Goal: Transaction & Acquisition: Obtain resource

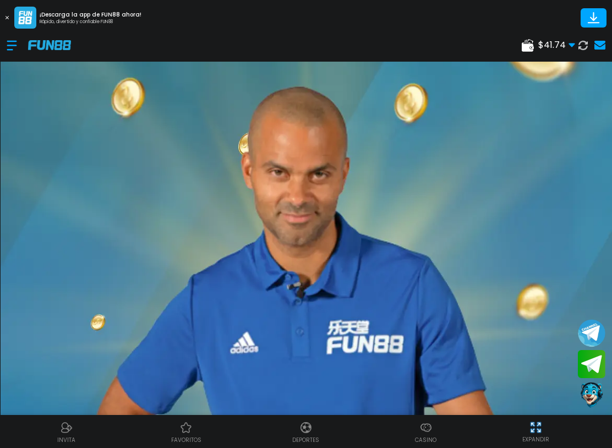
click at [15, 47] on div at bounding box center [17, 45] width 21 height 32
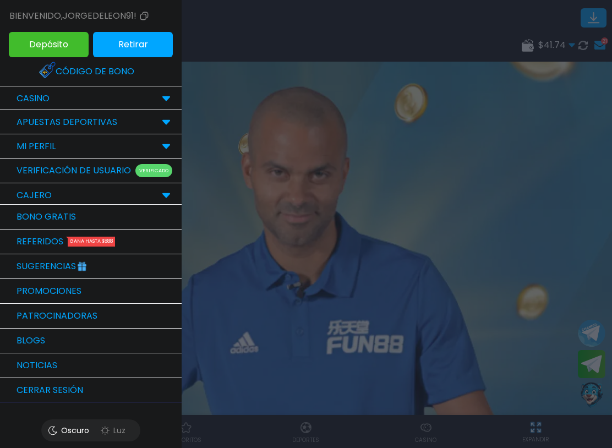
click at [33, 104] on p "CASINO" at bounding box center [33, 98] width 33 height 13
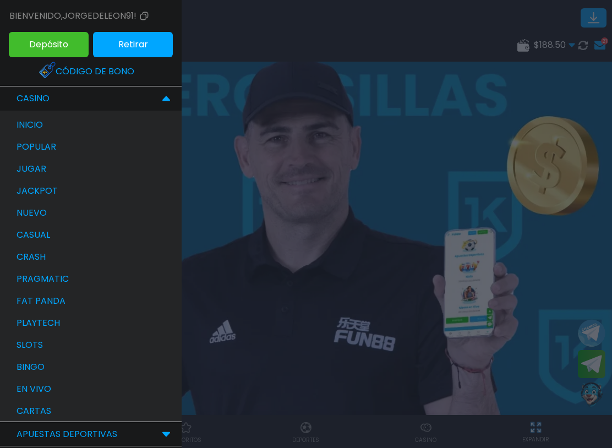
click at [19, 365] on p "bingo" at bounding box center [31, 366] width 28 height 13
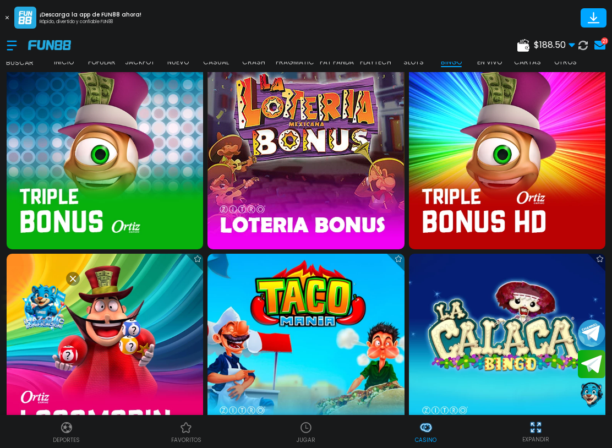
scroll to position [639, 0]
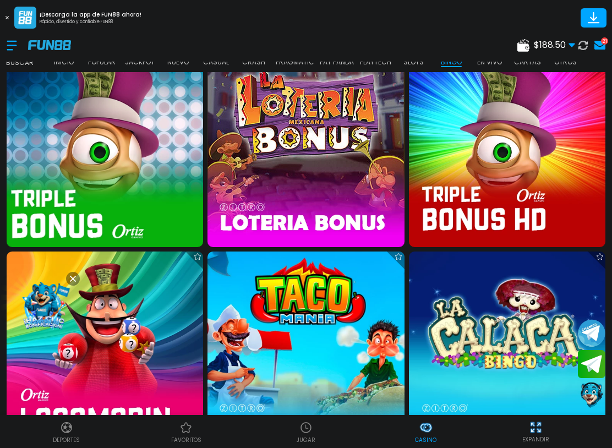
click at [62, 173] on img at bounding box center [105, 148] width 216 height 216
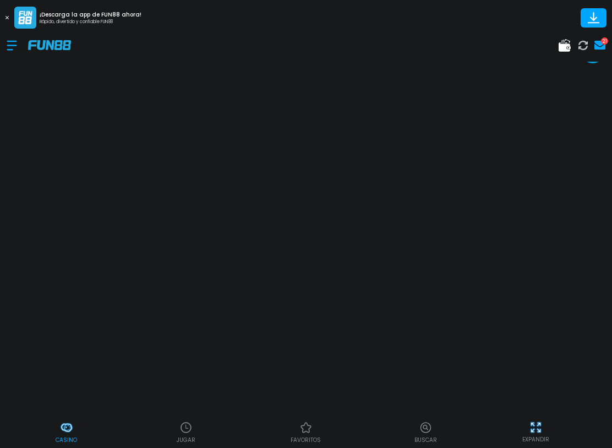
click at [541, 424] on img at bounding box center [536, 427] width 14 height 14
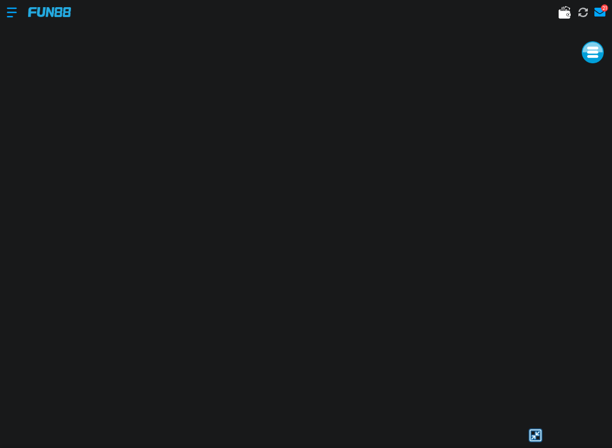
click at [568, 427] on div at bounding box center [535, 435] width 140 height 17
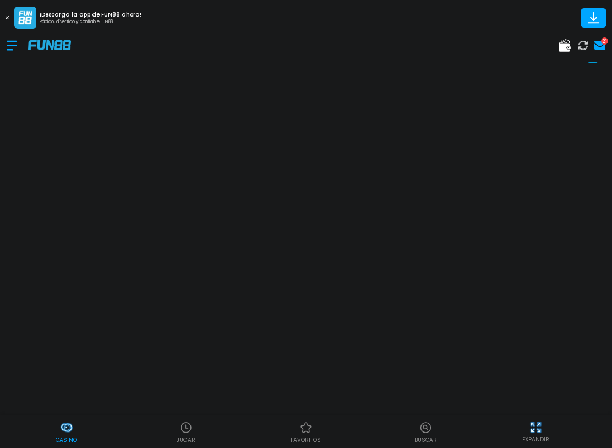
click at [571, 420] on div "EXPANDIR" at bounding box center [535, 431] width 140 height 25
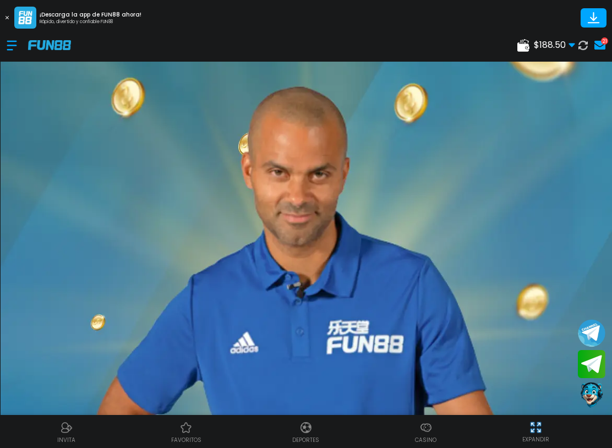
click at [15, 51] on div at bounding box center [17, 45] width 21 height 32
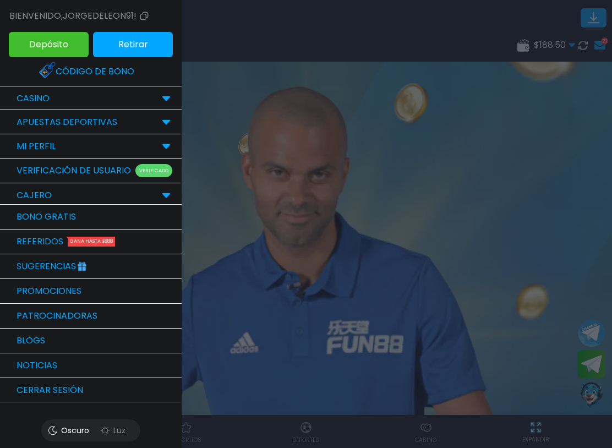
click at [75, 94] on div "CASINO" at bounding box center [91, 98] width 182 height 24
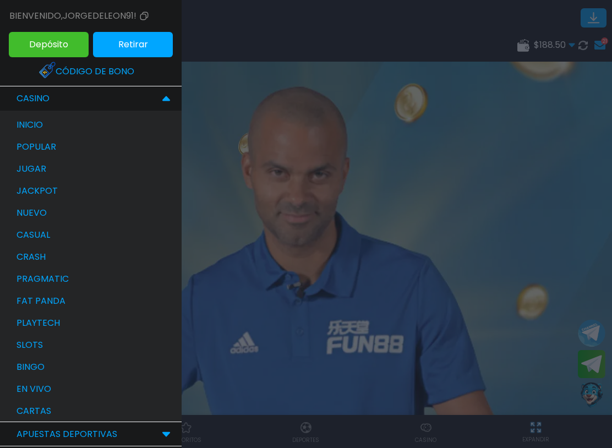
click at [72, 370] on div "bingo" at bounding box center [96, 367] width 171 height 22
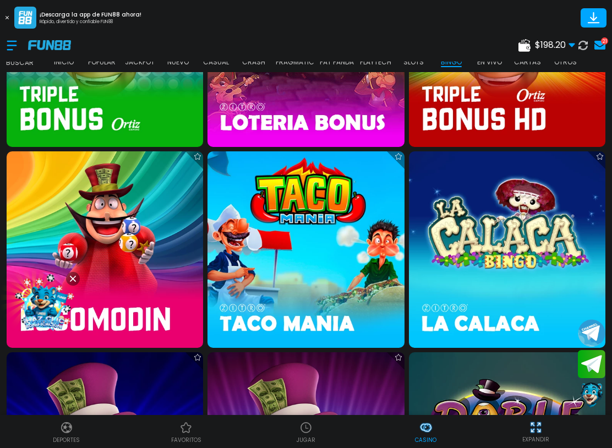
scroll to position [739, 0]
click at [157, 256] on img at bounding box center [105, 249] width 196 height 196
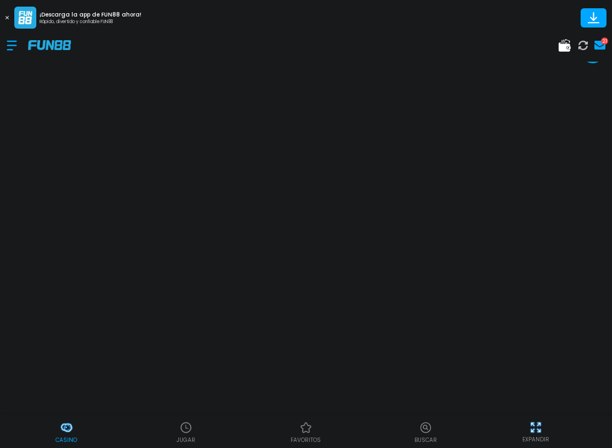
click at [542, 427] on img at bounding box center [536, 427] width 14 height 14
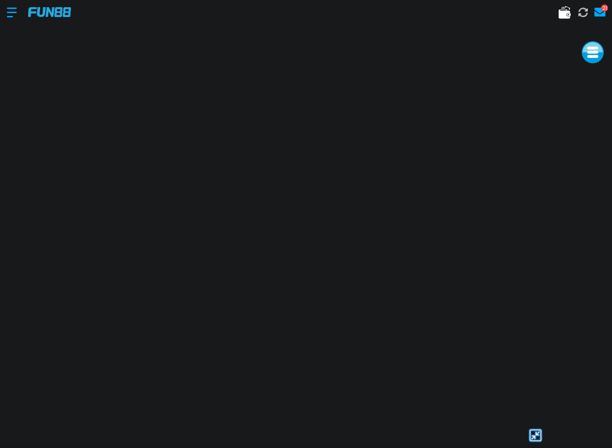
click at [578, 427] on div at bounding box center [535, 435] width 140 height 17
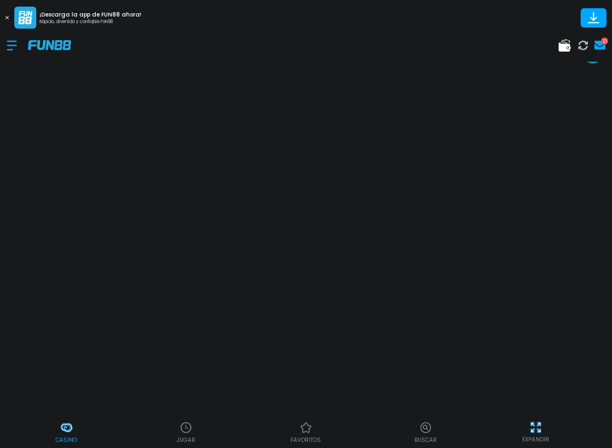
click at [579, 426] on div "EXPANDIR" at bounding box center [535, 431] width 140 height 25
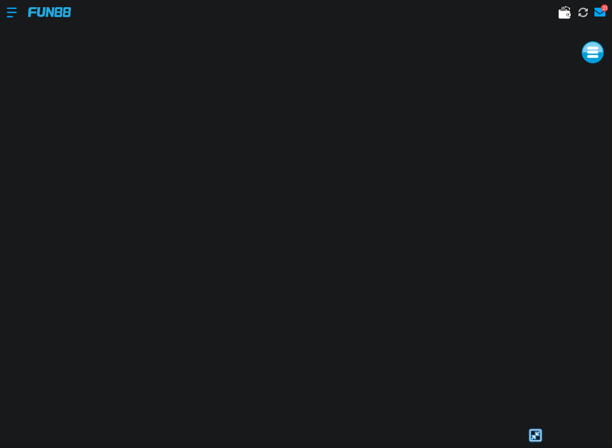
click at [572, 429] on div at bounding box center [535, 435] width 140 height 17
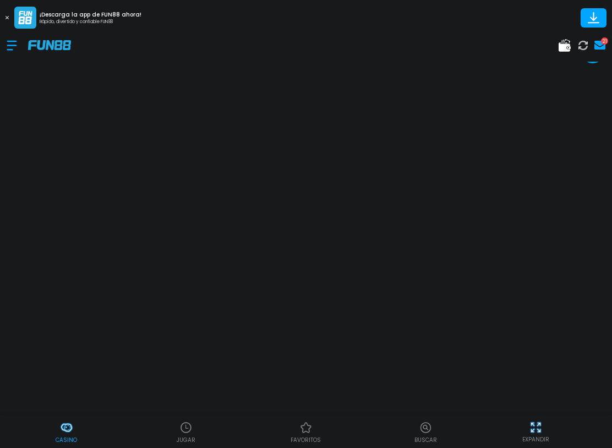
click at [567, 423] on div "EXPANDIR" at bounding box center [535, 431] width 140 height 25
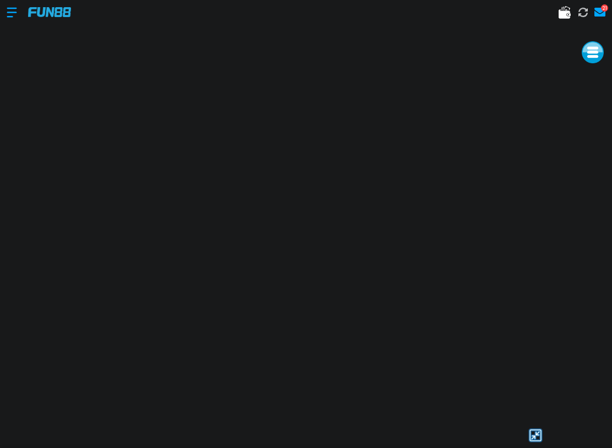
click at [569, 427] on div at bounding box center [535, 435] width 140 height 17
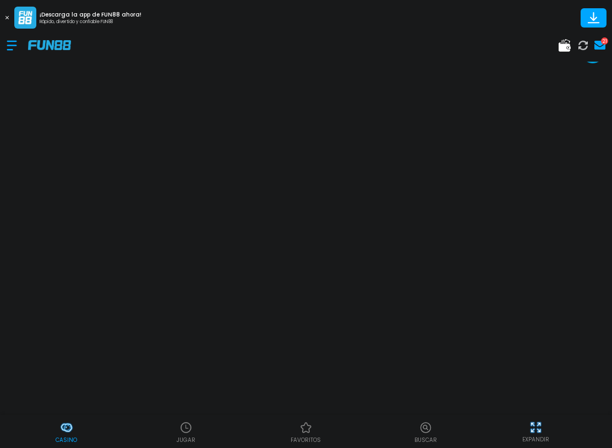
click at [571, 425] on div "EXPANDIR" at bounding box center [535, 431] width 140 height 25
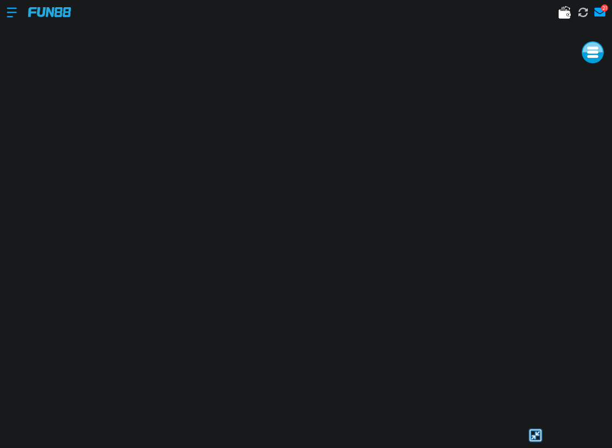
click at [572, 430] on div at bounding box center [535, 435] width 140 height 17
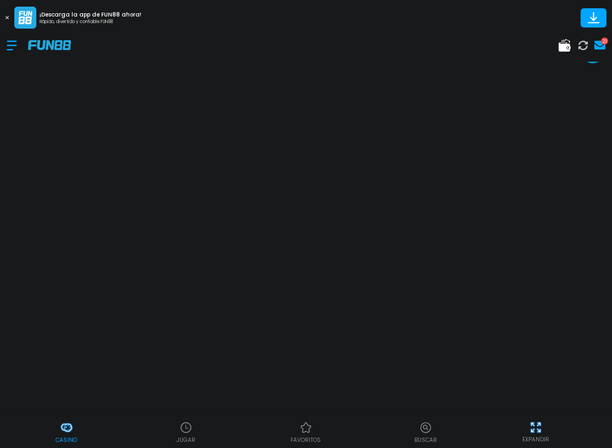
click at [575, 420] on div "EXPANDIR" at bounding box center [535, 431] width 140 height 25
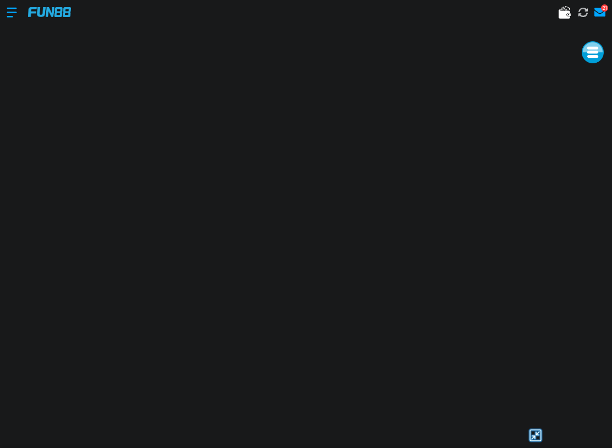
click at [576, 427] on div at bounding box center [535, 435] width 140 height 17
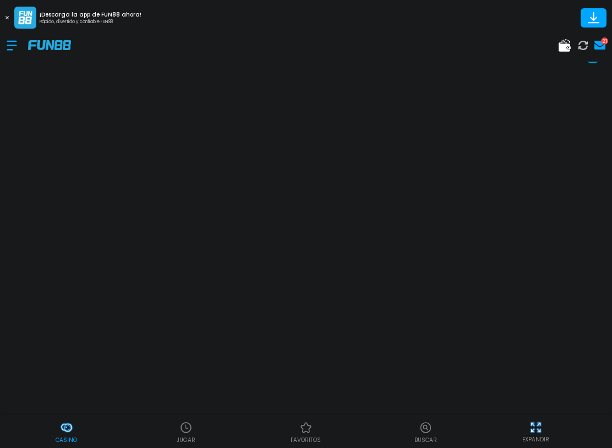
click at [575, 423] on div "EXPANDIR" at bounding box center [535, 431] width 140 height 25
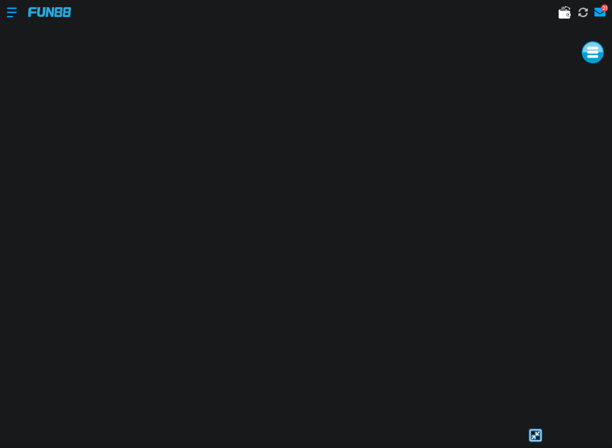
click at [470, 427] on div at bounding box center [535, 435] width 140 height 17
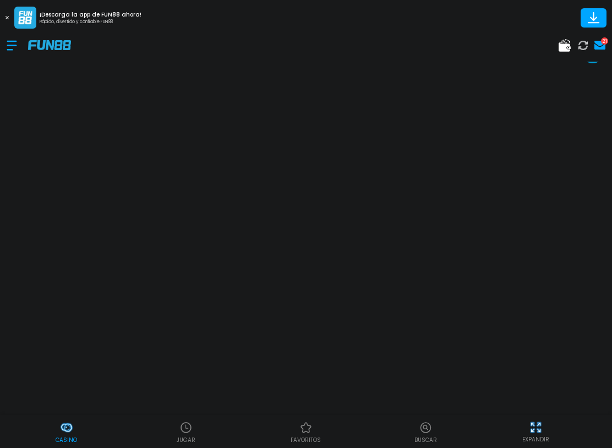
click at [12, 50] on div at bounding box center [17, 45] width 21 height 32
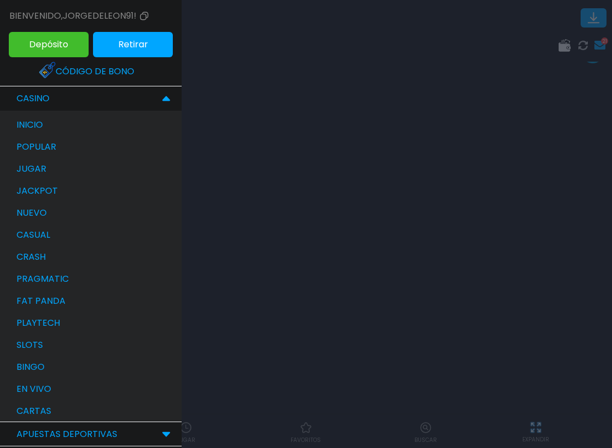
click at [63, 369] on div "bingo" at bounding box center [96, 367] width 171 height 22
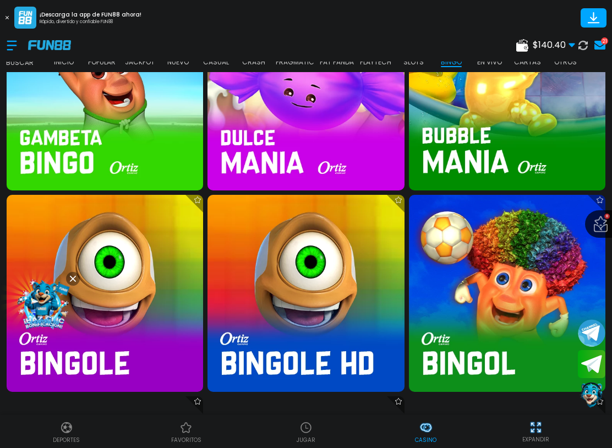
scroll to position [2337, 0]
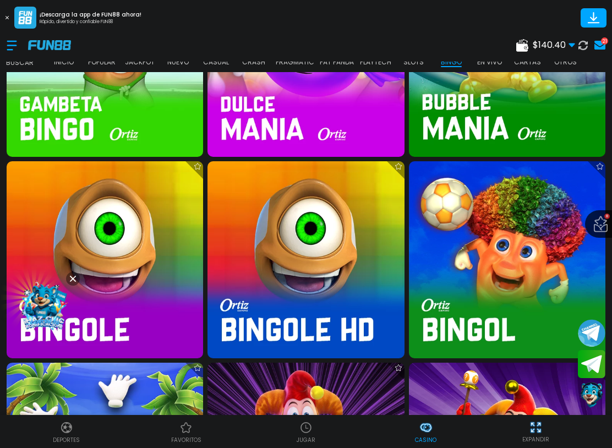
click at [345, 297] on img at bounding box center [305, 259] width 196 height 196
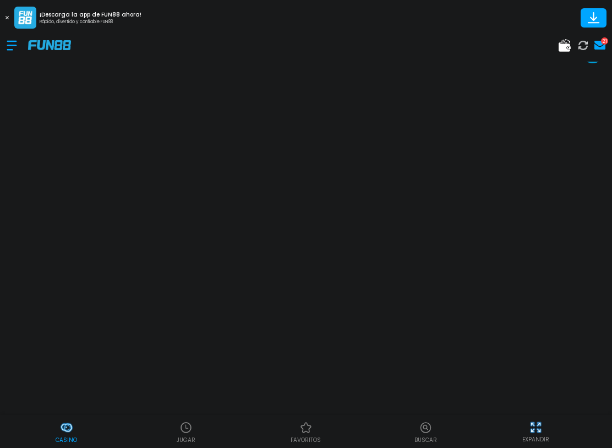
click at [536, 423] on img at bounding box center [536, 427] width 14 height 14
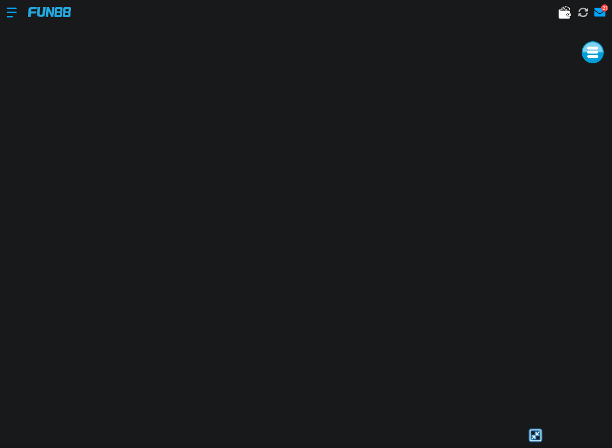
click at [589, 432] on div at bounding box center [535, 435] width 140 height 17
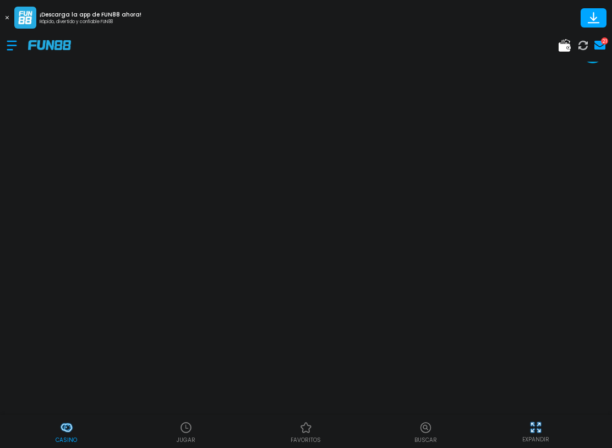
click at [17, 43] on div at bounding box center [17, 45] width 21 height 32
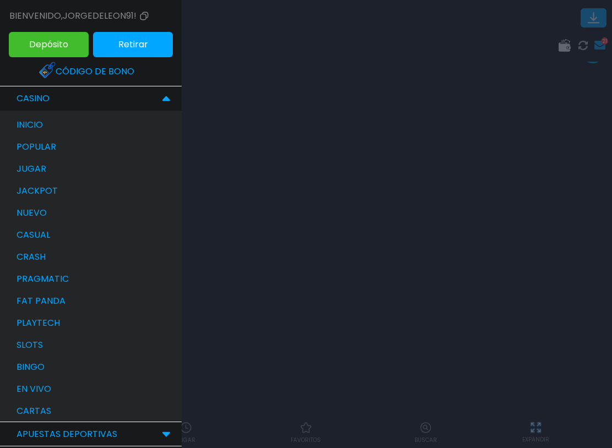
click at [47, 365] on div "bingo" at bounding box center [96, 367] width 171 height 22
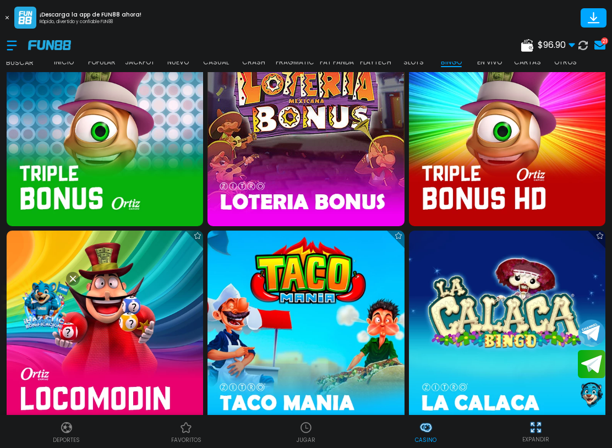
scroll to position [661, 0]
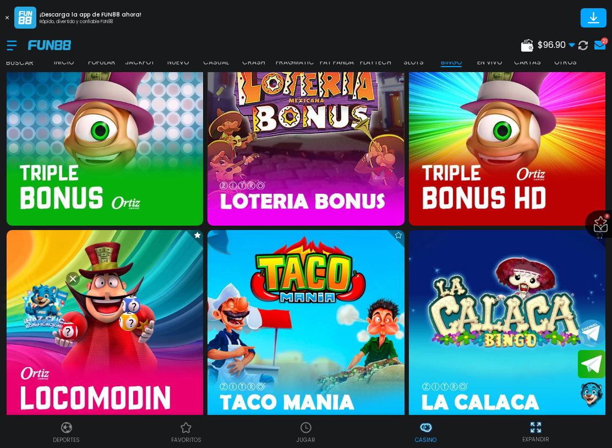
click at [507, 142] on img at bounding box center [507, 127] width 196 height 196
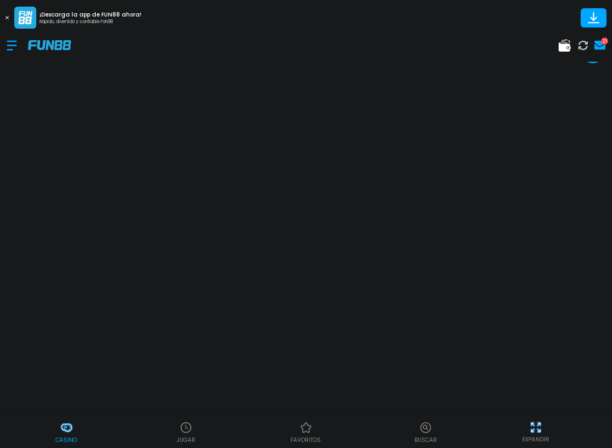
click at [577, 415] on div "Casino JUGAR favoritos Buscar EXPANDIR" at bounding box center [306, 431] width 612 height 33
click at [575, 415] on div "Casino JUGAR favoritos Buscar EXPANDIR" at bounding box center [306, 431] width 612 height 33
click at [577, 417] on div "Casino JUGAR favoritos Buscar EXPANDIR" at bounding box center [306, 431] width 612 height 33
click at [579, 416] on div "Casino JUGAR favoritos Buscar EXPANDIR" at bounding box center [306, 431] width 612 height 33
click at [577, 415] on div "Casino JUGAR favoritos Buscar EXPANDIR" at bounding box center [306, 431] width 612 height 33
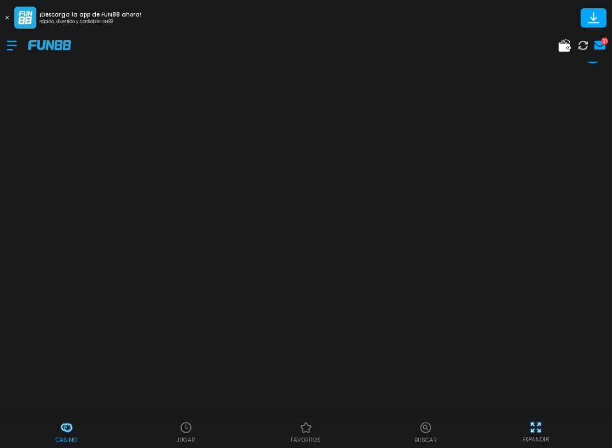
click at [575, 416] on div "Casino JUGAR favoritos Buscar EXPANDIR" at bounding box center [306, 431] width 612 height 33
click at [573, 416] on div "Casino JUGAR favoritos Buscar EXPANDIR" at bounding box center [306, 431] width 612 height 33
click at [573, 415] on div "Casino JUGAR favoritos Buscar EXPANDIR" at bounding box center [306, 431] width 612 height 33
click at [575, 416] on div "Casino JUGAR favoritos Buscar EXPANDIR" at bounding box center [306, 431] width 612 height 33
click at [572, 416] on div "Casino JUGAR favoritos Buscar EXPANDIR" at bounding box center [306, 431] width 612 height 33
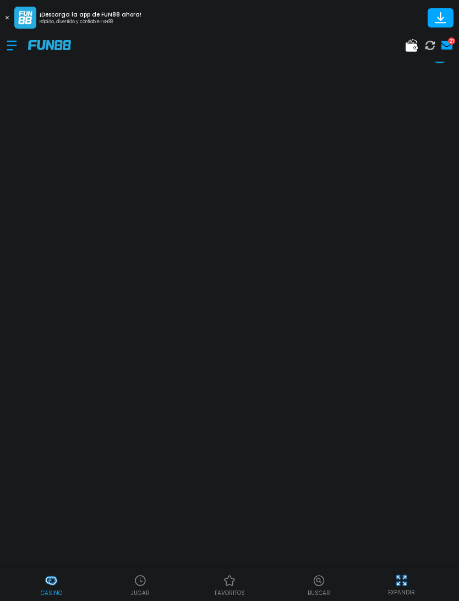
click at [436, 447] on div "EXPANDIR" at bounding box center [402, 584] width 102 height 25
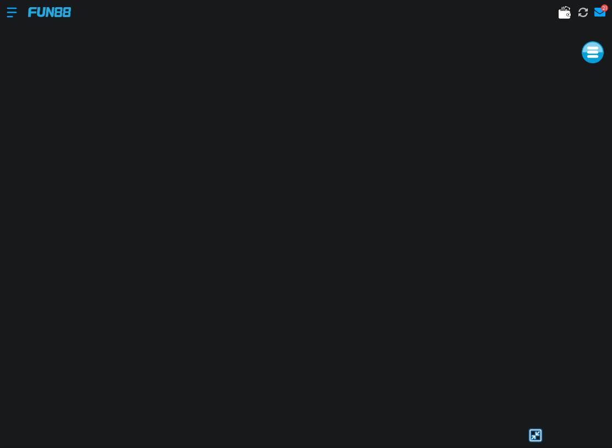
click at [581, 433] on div at bounding box center [535, 435] width 140 height 17
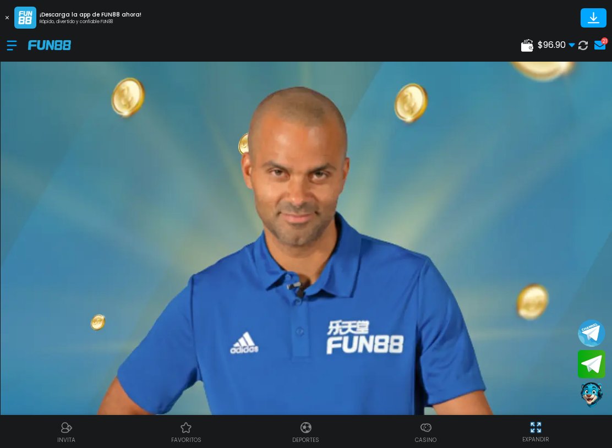
click at [9, 45] on div at bounding box center [17, 45] width 21 height 32
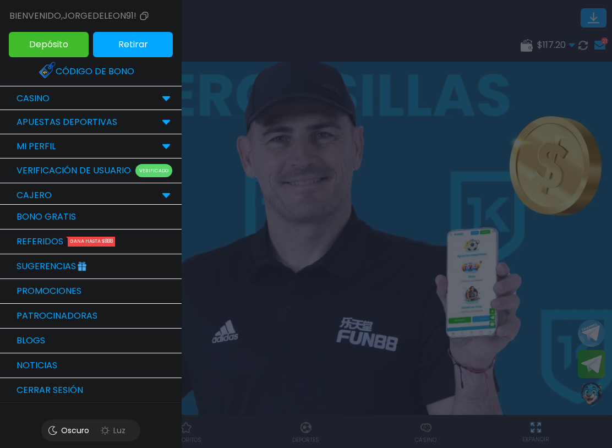
click at [15, 92] on div "CASINO" at bounding box center [33, 98] width 44 height 13
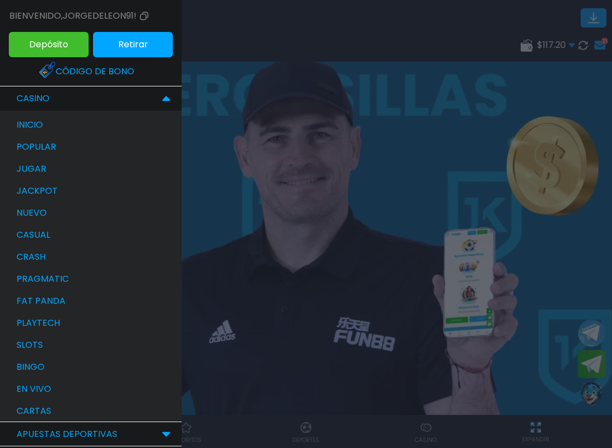
click at [13, 366] on div "bingo" at bounding box center [96, 367] width 171 height 22
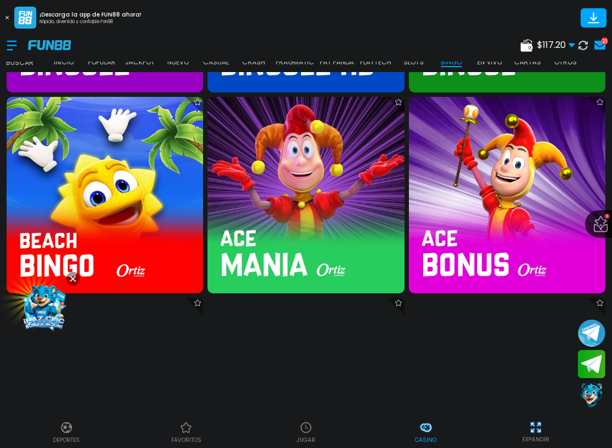
scroll to position [2654, 0]
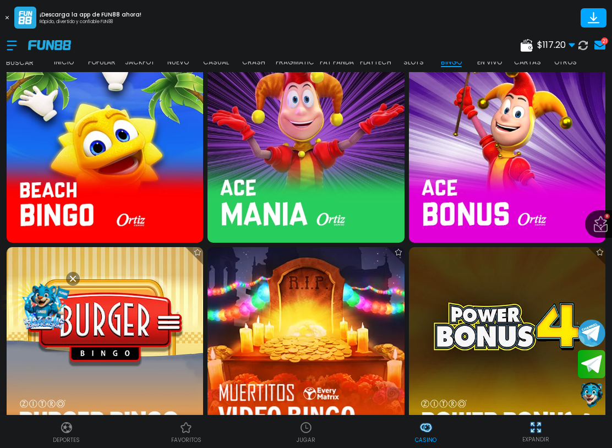
click at [532, 160] on img at bounding box center [507, 144] width 196 height 196
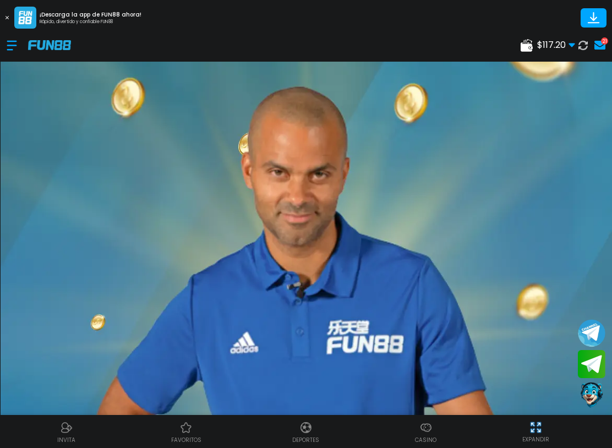
click at [9, 45] on div at bounding box center [17, 45] width 21 height 32
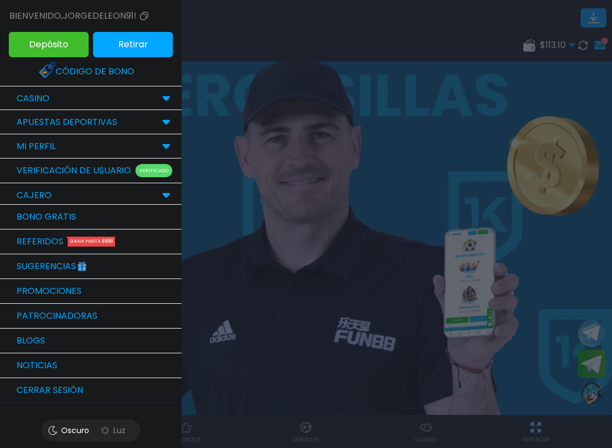
click at [157, 97] on div "CASINO" at bounding box center [91, 98] width 182 height 24
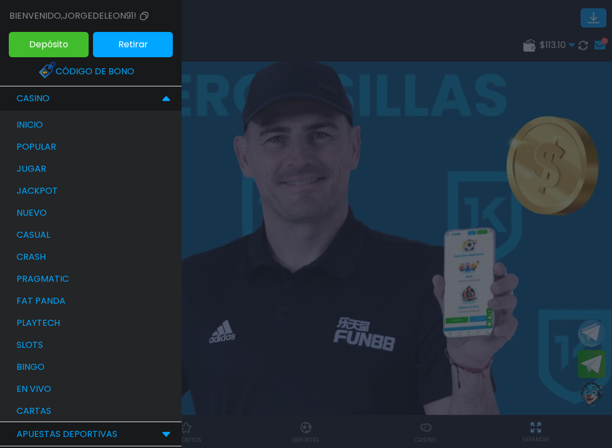
click at [72, 367] on div "bingo" at bounding box center [96, 367] width 171 height 22
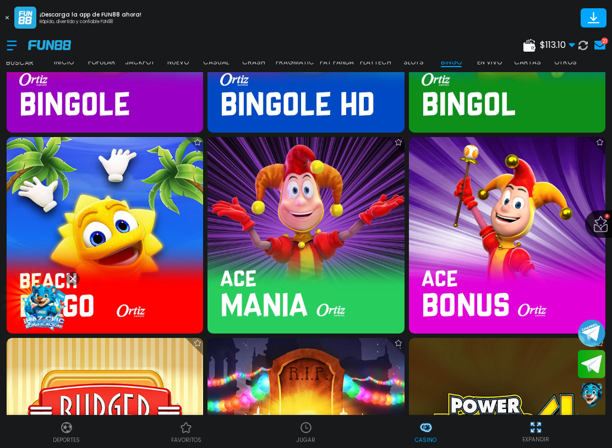
scroll to position [2566, 0]
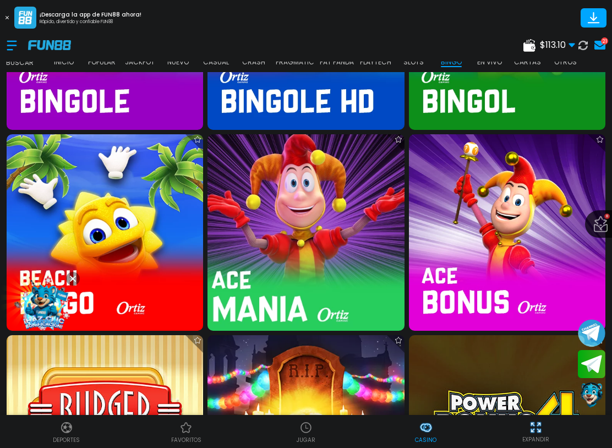
click at [347, 231] on img at bounding box center [306, 232] width 216 height 216
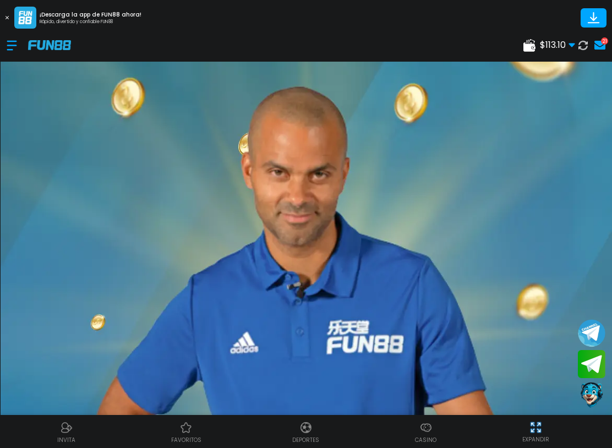
click at [10, 42] on div at bounding box center [17, 45] width 21 height 32
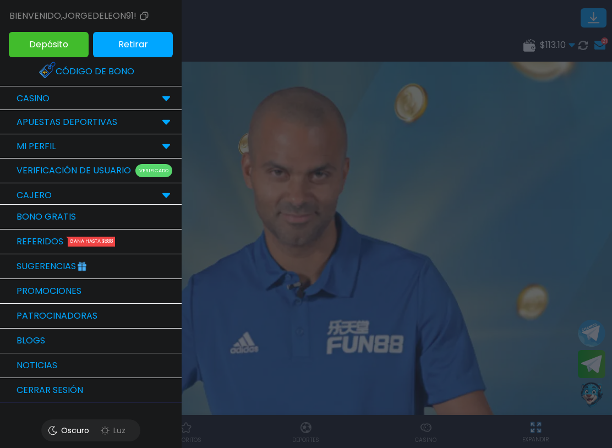
click at [13, 94] on div "CASINO" at bounding box center [33, 98] width 44 height 13
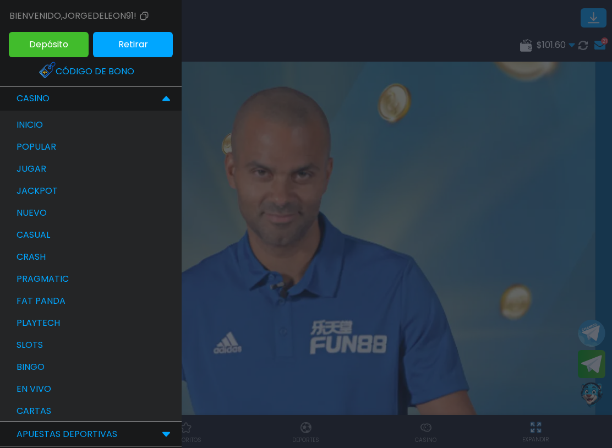
click at [96, 369] on div "bingo" at bounding box center [96, 367] width 171 height 22
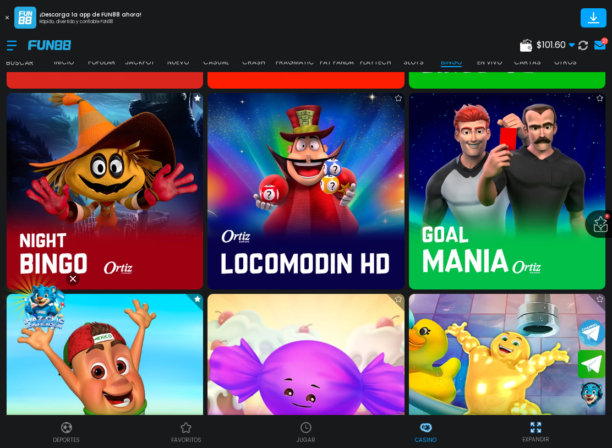
scroll to position [2004, 0]
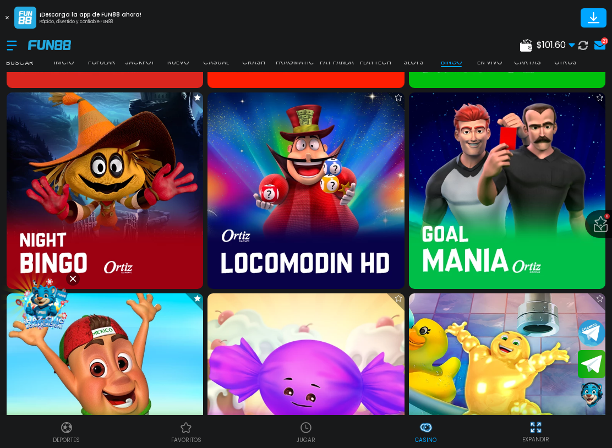
click at [149, 358] on img at bounding box center [105, 391] width 216 height 216
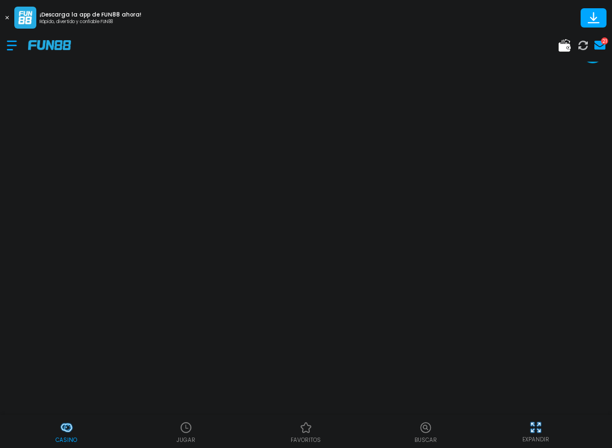
click at [15, 47] on div at bounding box center [17, 45] width 21 height 32
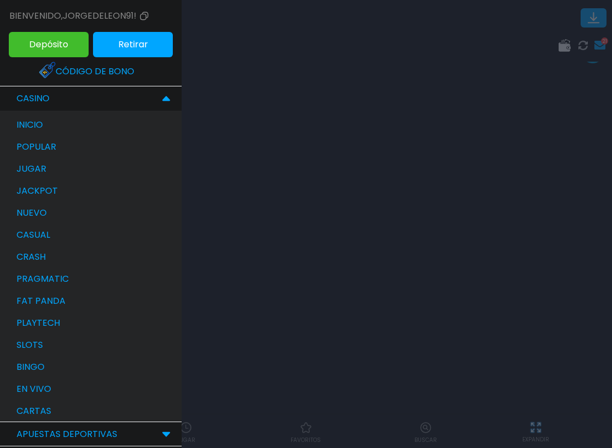
click at [64, 371] on div "bingo" at bounding box center [96, 367] width 171 height 22
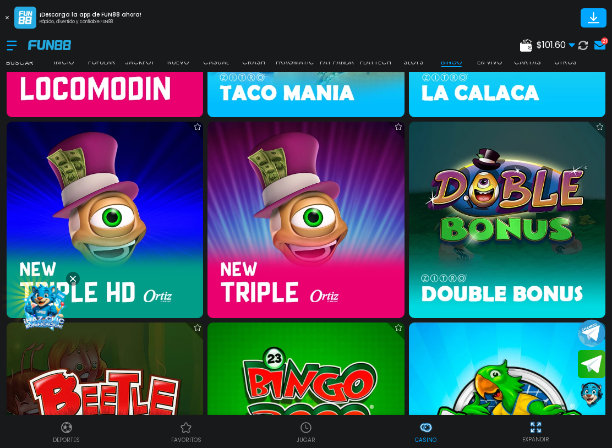
scroll to position [972, 0]
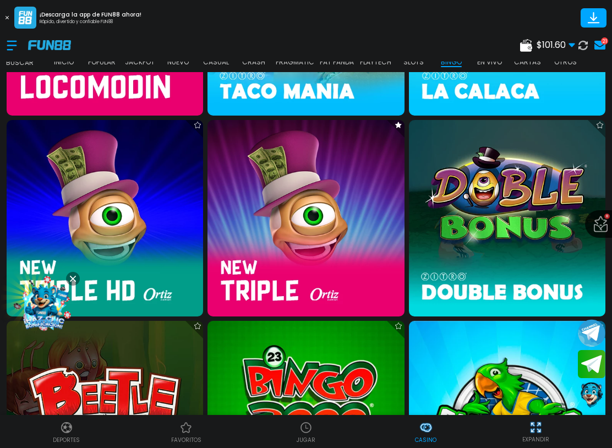
click at [146, 239] on img at bounding box center [105, 218] width 196 height 196
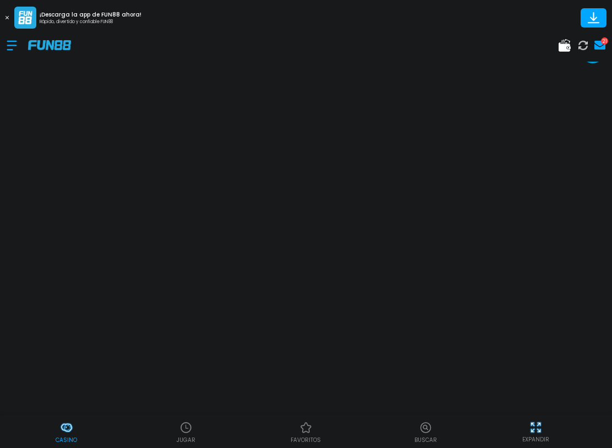
click at [587, 47] on use at bounding box center [582, 44] width 9 height 9
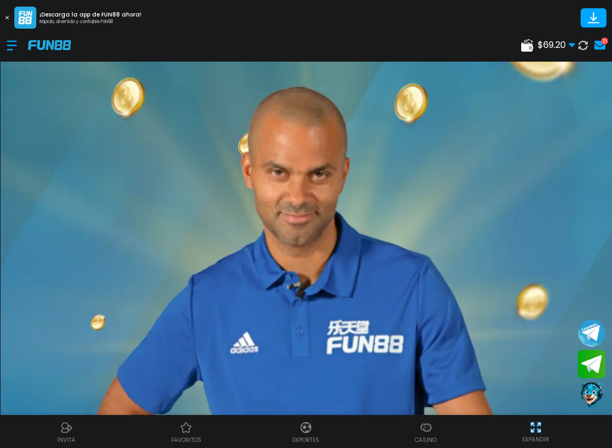
click at [15, 47] on div at bounding box center [17, 45] width 21 height 32
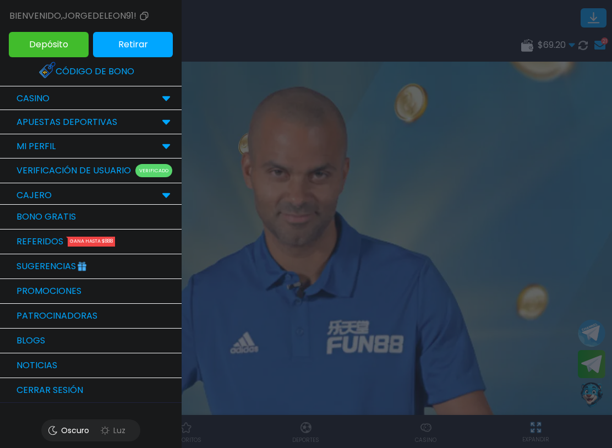
click at [19, 100] on p "CASINO" at bounding box center [33, 98] width 33 height 13
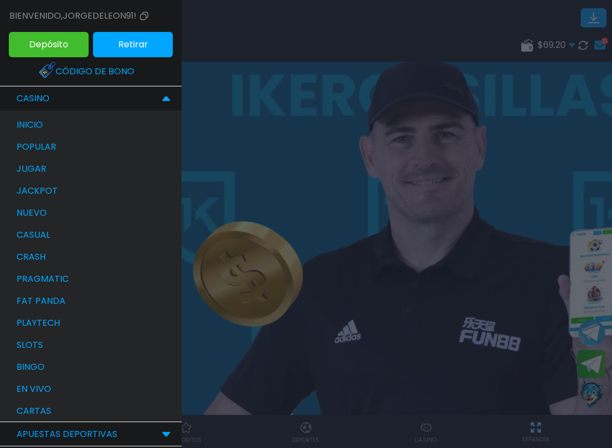
click at [15, 370] on div "bingo" at bounding box center [96, 367] width 171 height 22
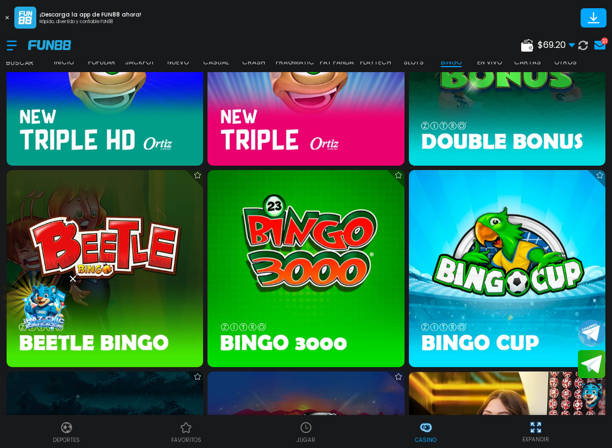
scroll to position [1111, 0]
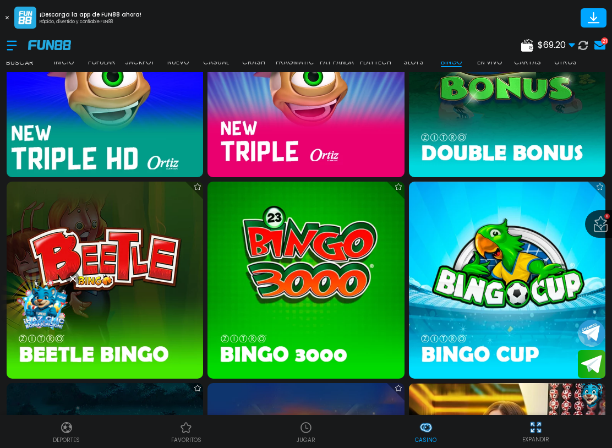
click at [49, 134] on img at bounding box center [105, 79] width 216 height 216
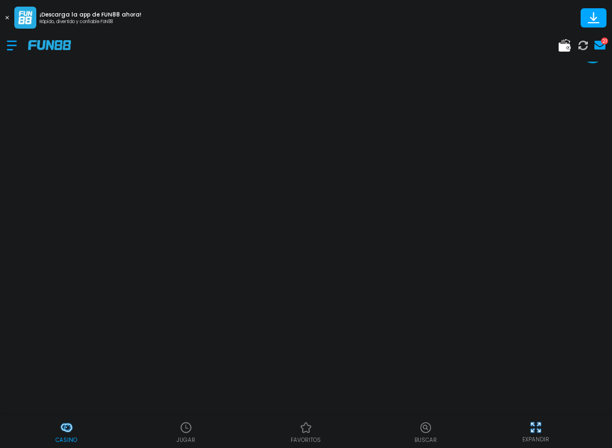
click at [16, 49] on div at bounding box center [17, 45] width 21 height 32
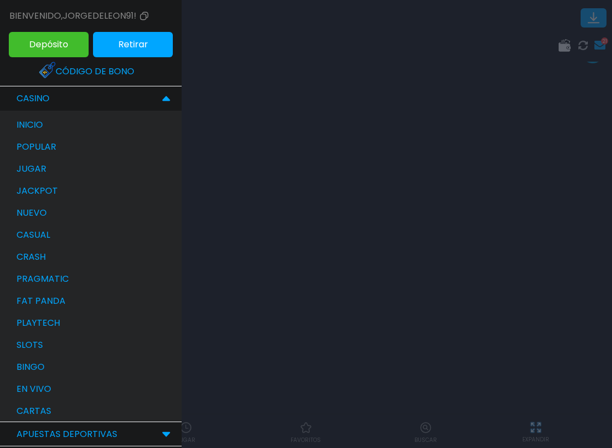
click at [19, 120] on p "inicio" at bounding box center [30, 124] width 26 height 13
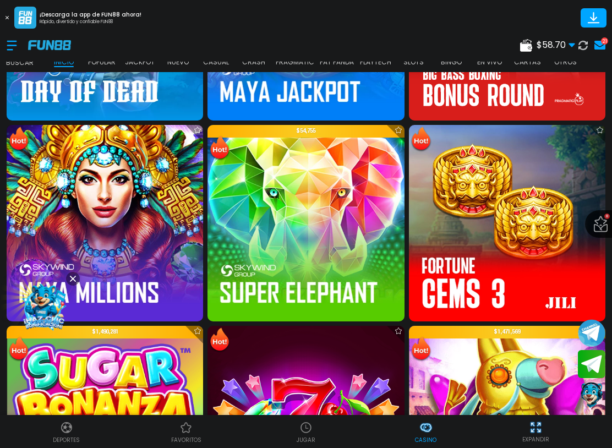
scroll to position [2169, 0]
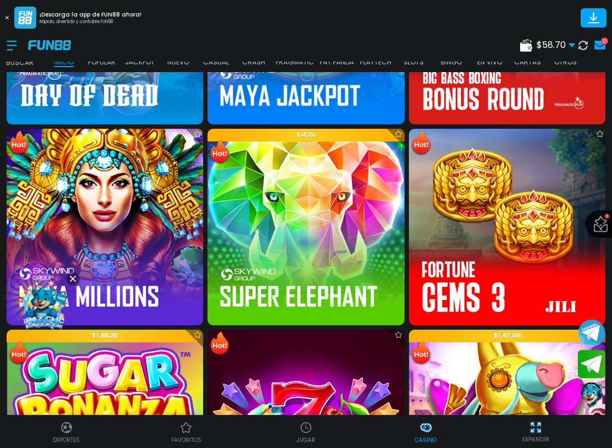
click at [515, 206] on img at bounding box center [507, 227] width 196 height 196
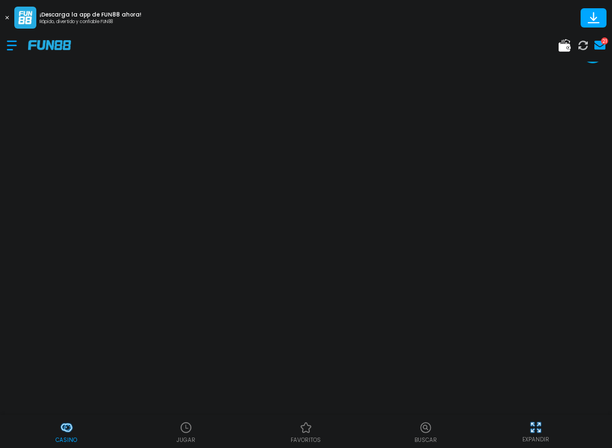
click at [15, 43] on div at bounding box center [17, 45] width 21 height 32
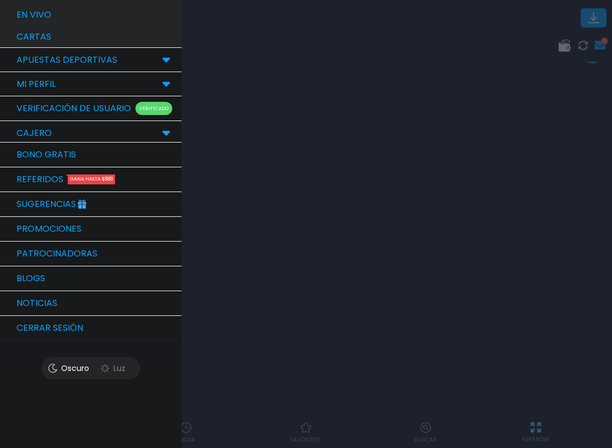
scroll to position [374, 0]
click at [141, 205] on link "Sugerencias" at bounding box center [91, 204] width 182 height 25
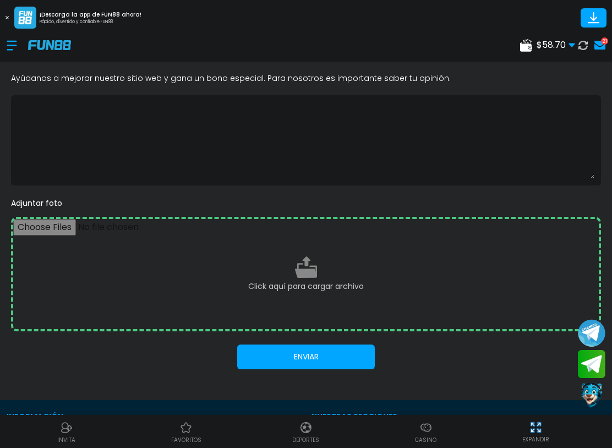
click at [15, 46] on div at bounding box center [17, 45] width 21 height 32
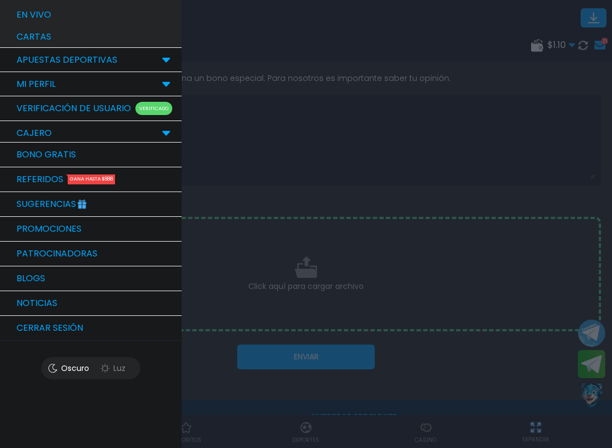
click at [137, 158] on link "Bono Gratis" at bounding box center [91, 154] width 182 height 25
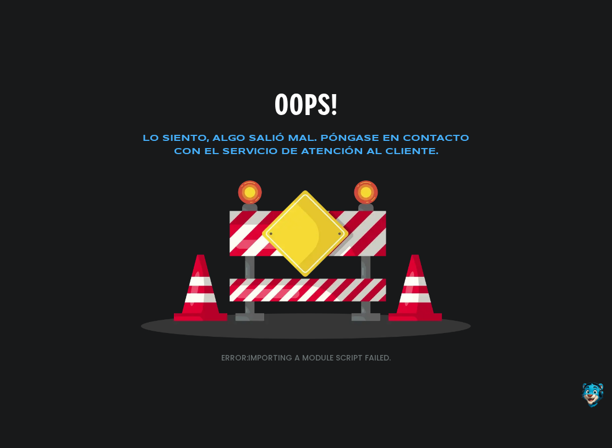
click at [525, 180] on div "OOPS! Lo siento, algo salió mal. Póngase en contacto con el servicio de atenció…" at bounding box center [306, 224] width 612 height 448
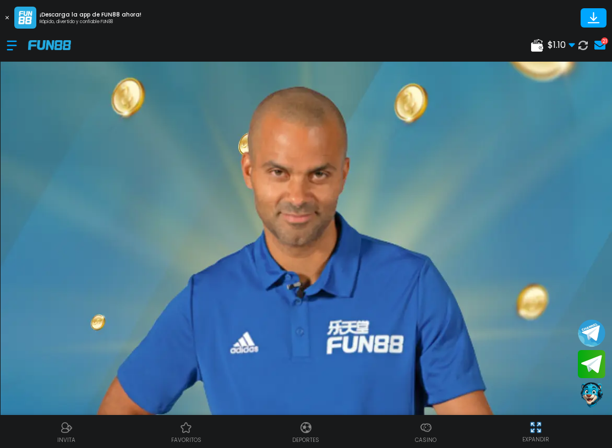
click at [17, 48] on div at bounding box center [17, 45] width 21 height 32
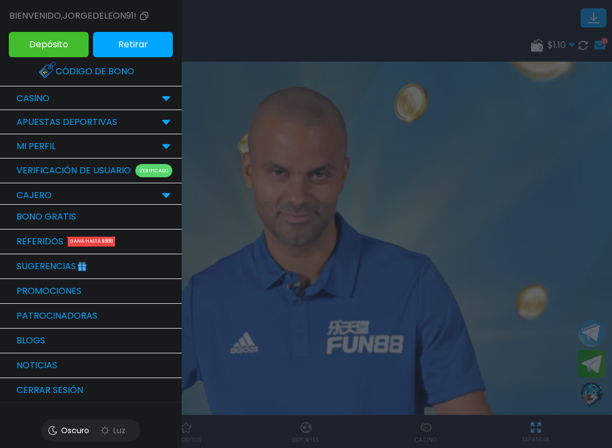
click at [146, 220] on link "Bono Gratis" at bounding box center [91, 217] width 182 height 25
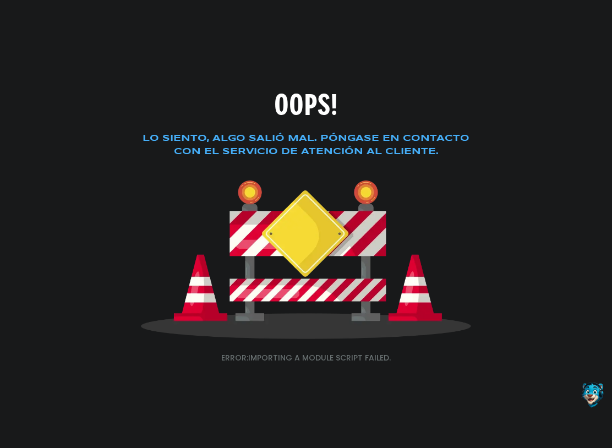
click at [387, 357] on p "ERROR: Importing a module script failed." at bounding box center [306, 358] width 330 height 12
click at [359, 176] on div "OOPS! Lo siento, algo salió mal. Póngase en contacto con el servicio de atenció…" at bounding box center [306, 224] width 612 height 448
click at [342, 118] on div "OOPS! Lo siento, algo salió mal. Póngase en contacto con el servicio de atenció…" at bounding box center [306, 224] width 612 height 448
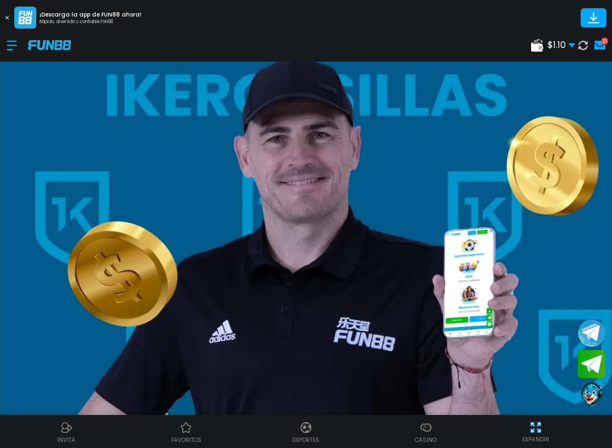
click at [15, 47] on div at bounding box center [17, 45] width 21 height 32
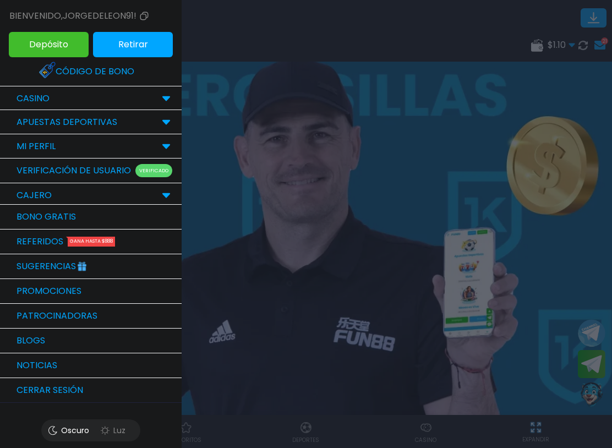
click at [23, 218] on link "Bono Gratis" at bounding box center [91, 217] width 182 height 25
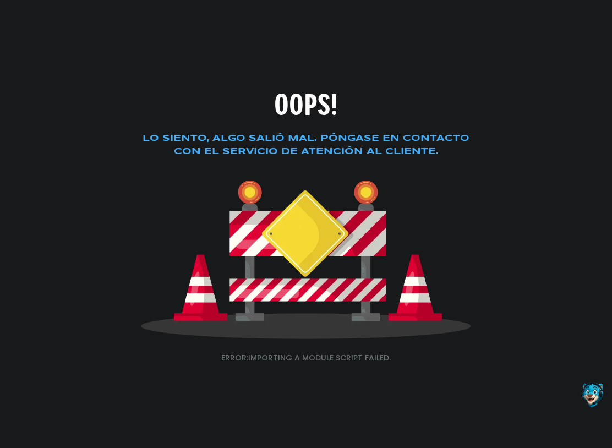
click at [598, 397] on button "Contact customer service" at bounding box center [593, 395] width 28 height 29
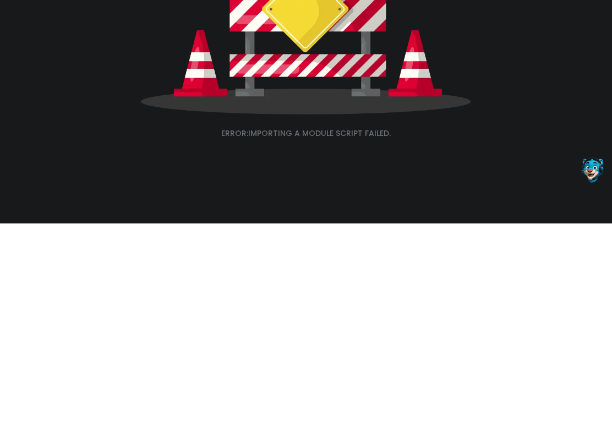
click at [29, 162] on div "OOPS! Lo siento, algo salió mal. Póngase en contacto con el servicio de atenció…" at bounding box center [306, 224] width 612 height 448
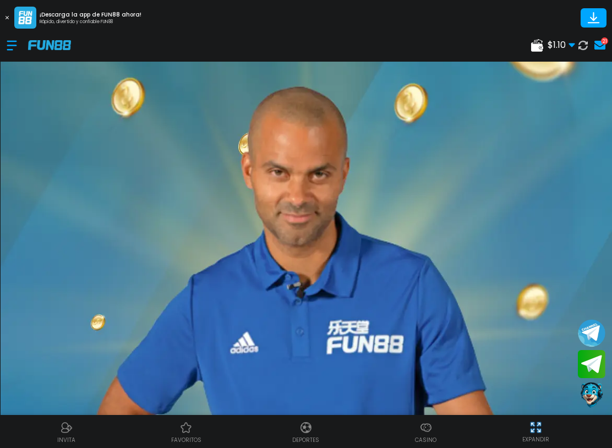
click at [14, 38] on div at bounding box center [17, 45] width 21 height 32
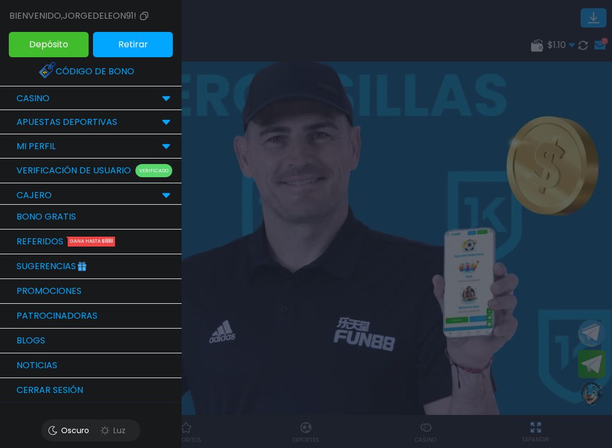
click at [21, 213] on link "Bono Gratis" at bounding box center [91, 217] width 182 height 25
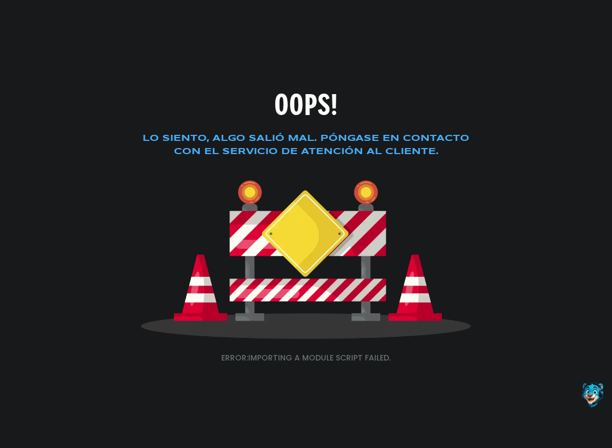
click at [595, 392] on button "Contact customer service" at bounding box center [593, 395] width 28 height 29
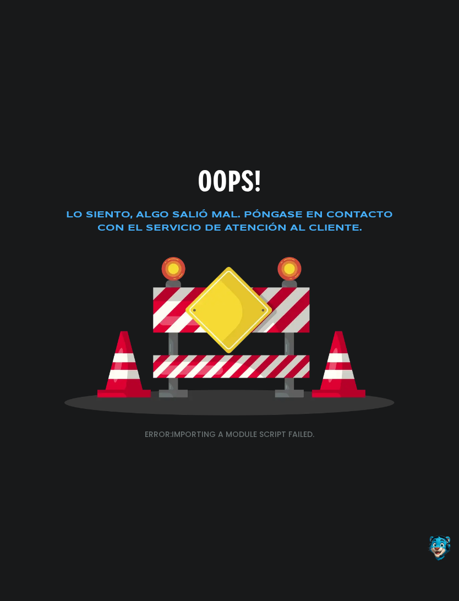
click at [459, 391] on html "OOPS! Lo siento, algo salió mal. Póngase en contacto con el servicio de atenció…" at bounding box center [229, 300] width 459 height 601
click at [50, 115] on div "OOPS! Lo siento, algo salió mal. Póngase en contacto con el servicio de atenció…" at bounding box center [229, 300] width 459 height 601
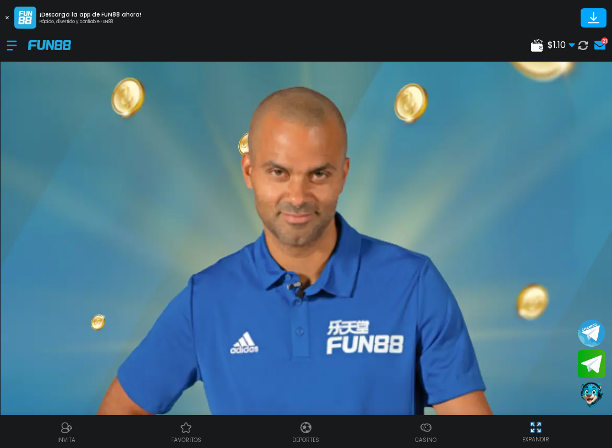
click at [13, 46] on div at bounding box center [17, 45] width 21 height 32
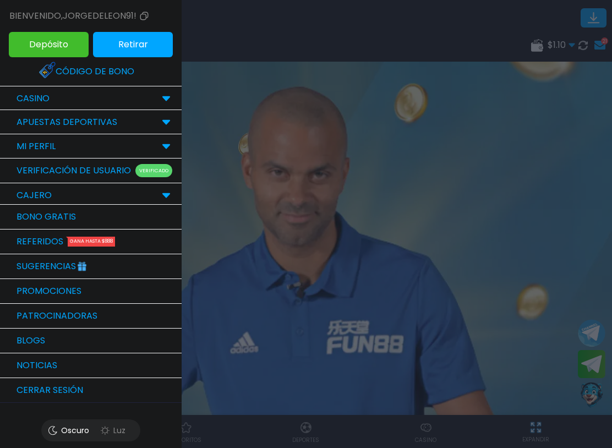
click at [14, 94] on div "CASINO" at bounding box center [33, 98] width 44 height 13
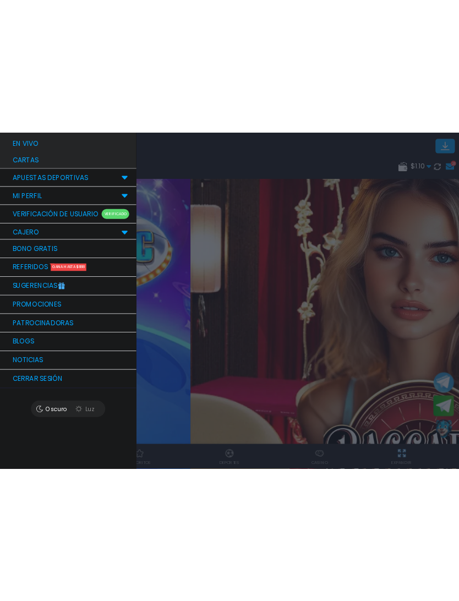
scroll to position [374, 0]
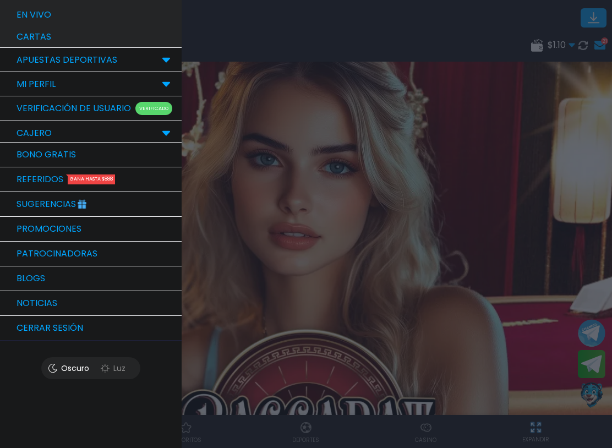
click at [13, 149] on link "Bono Gratis" at bounding box center [91, 154] width 182 height 25
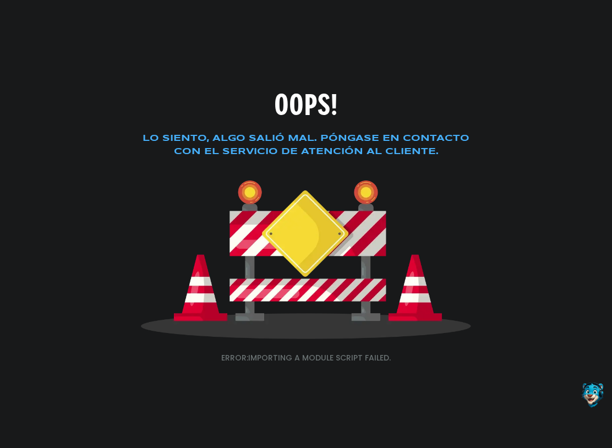
click at [595, 395] on button "Contact customer service" at bounding box center [593, 395] width 28 height 29
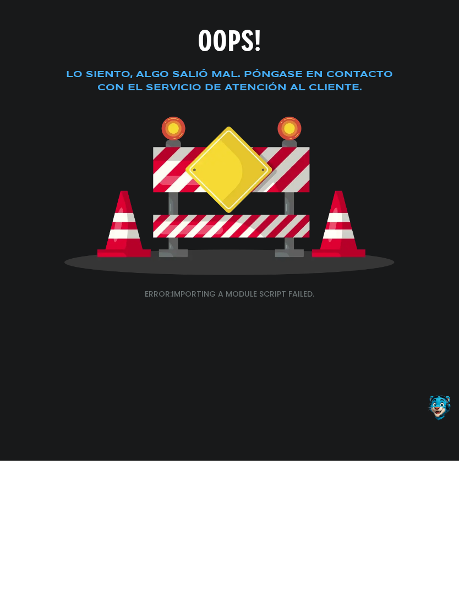
scroll to position [221, 0]
